Goal: Information Seeking & Learning: Learn about a topic

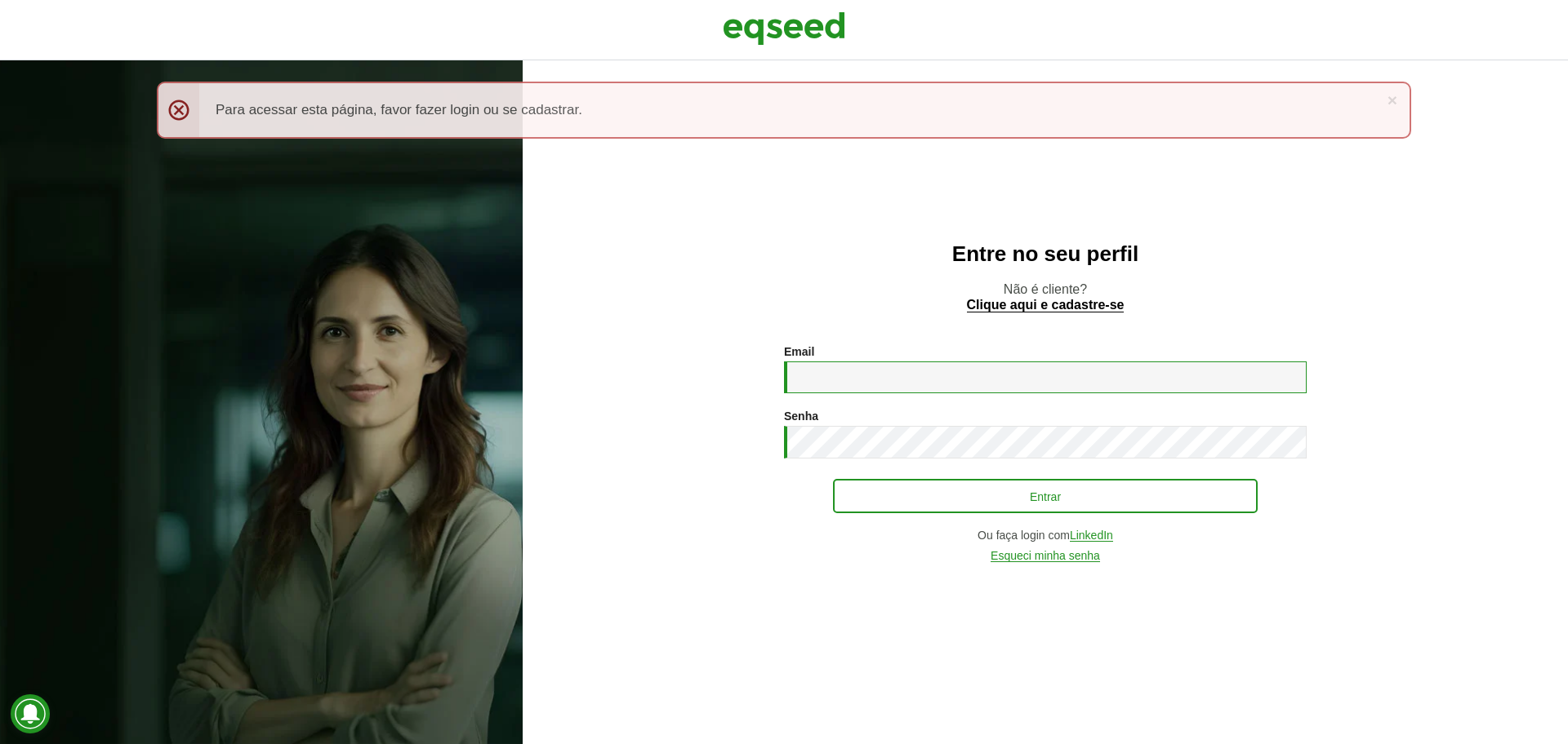
type input "**********"
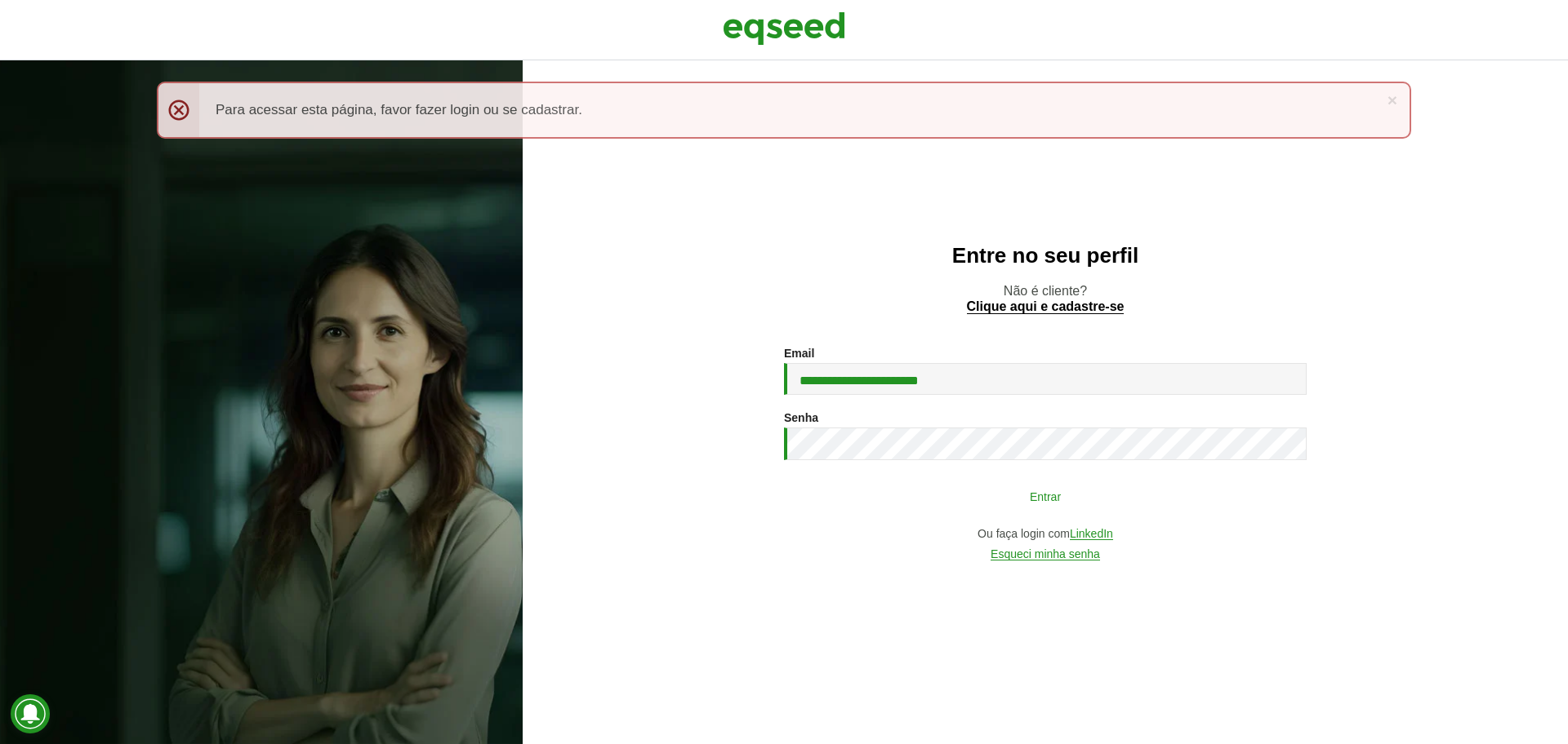
click at [899, 506] on button "Entrar" at bounding box center [1045, 496] width 425 height 31
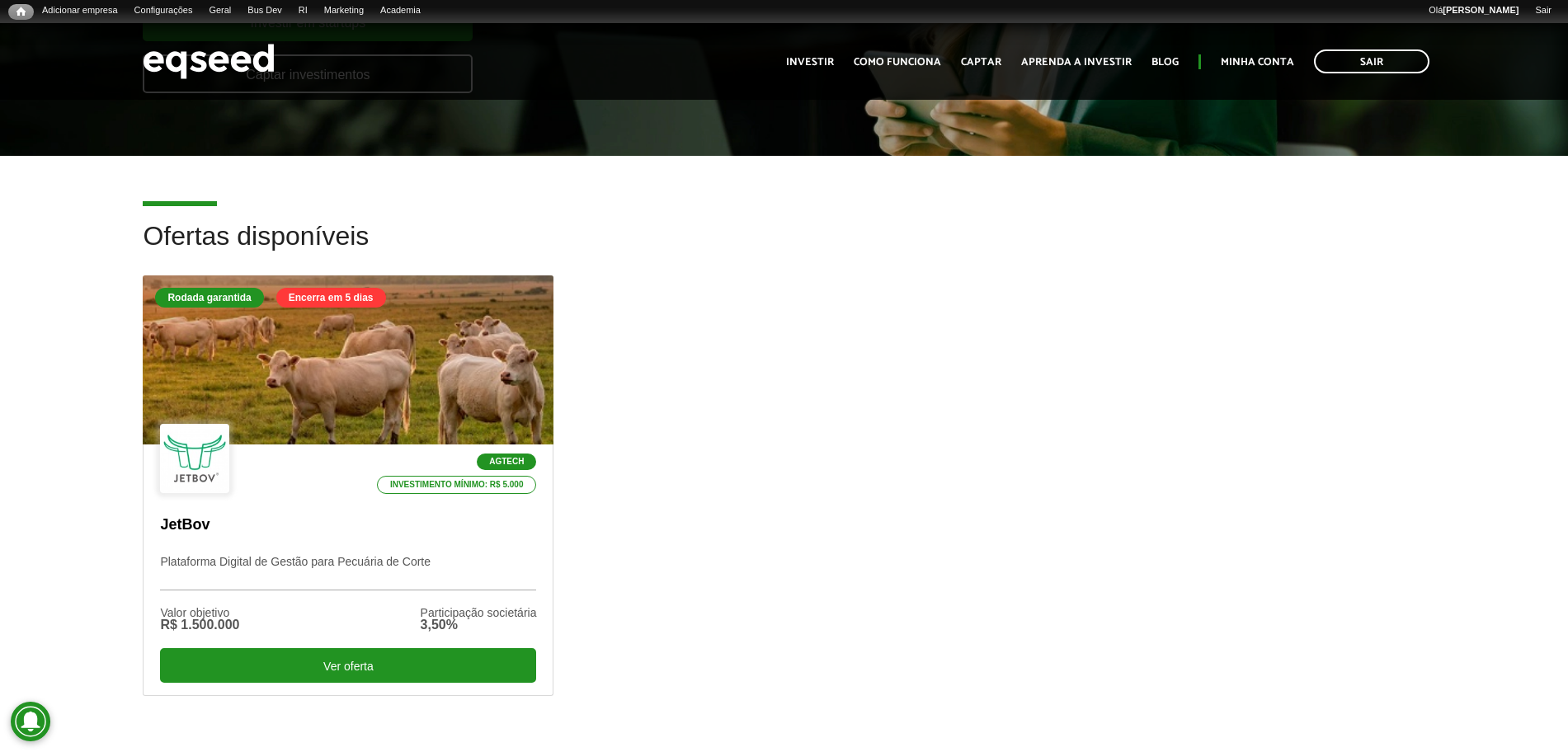
scroll to position [366, 0]
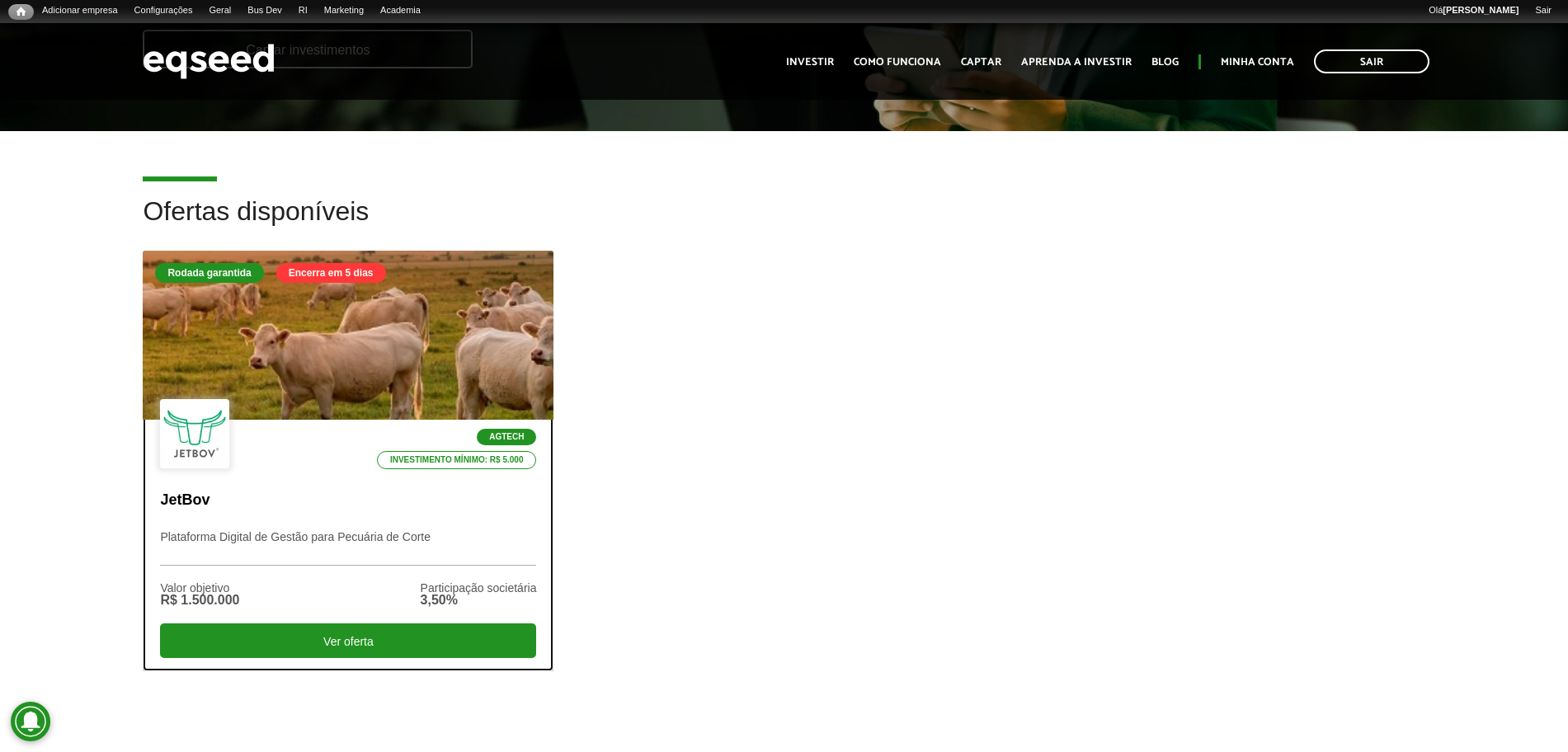
click at [296, 494] on p "JetBov" at bounding box center [348, 500] width 376 height 18
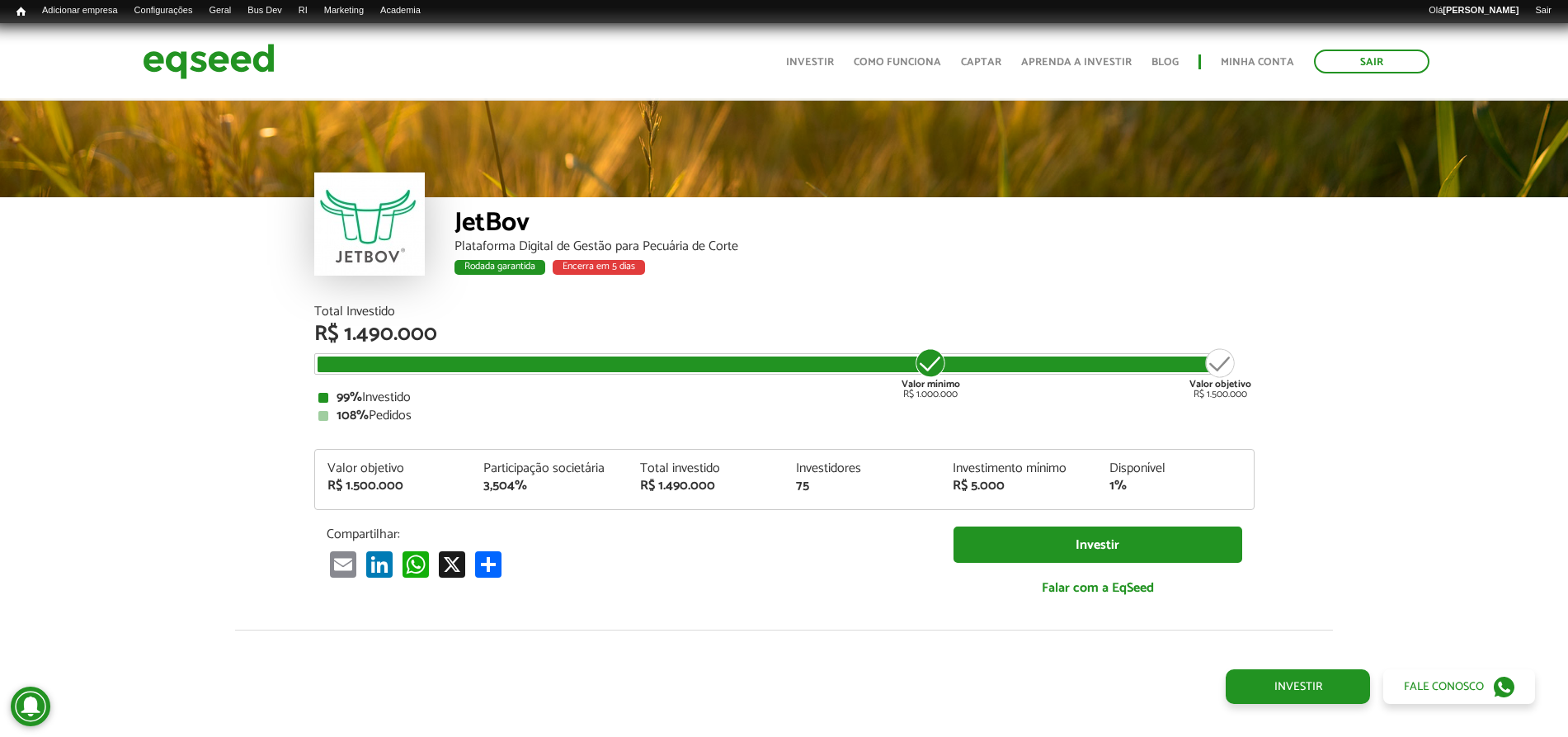
scroll to position [1911, 0]
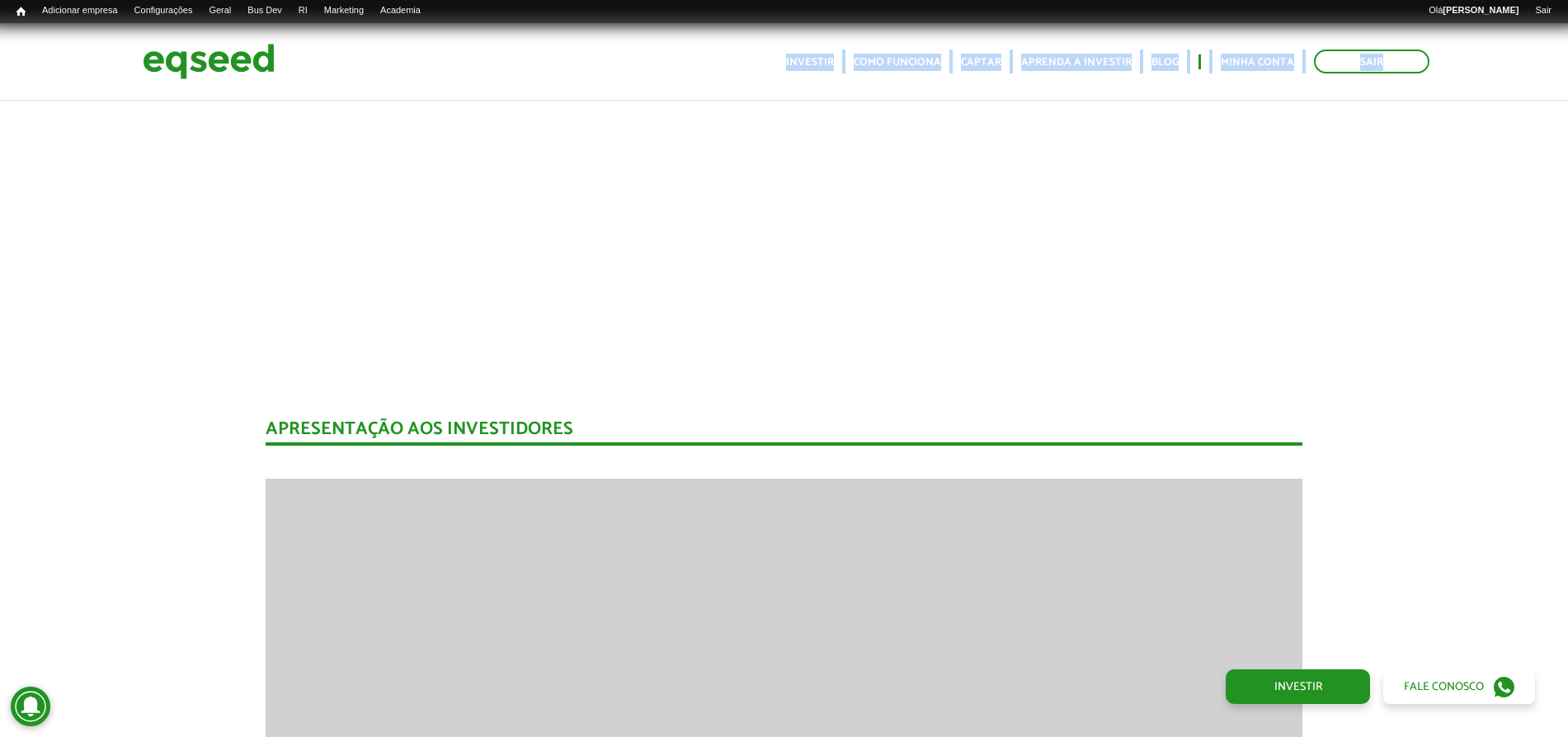
drag, startPoint x: 1566, startPoint y: 312, endPoint x: 1513, endPoint y: -7, distance: 323.4
